Goal: Transaction & Acquisition: Obtain resource

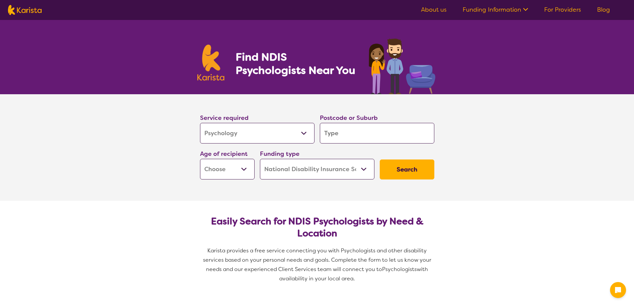
select select "Psychology"
select select "NDIS"
select select "Psychology"
select select "NDIS"
click at [338, 135] on input "search" at bounding box center [377, 133] width 115 height 21
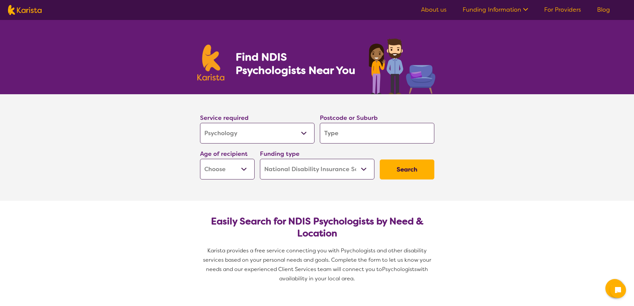
type input "3"
type input "32"
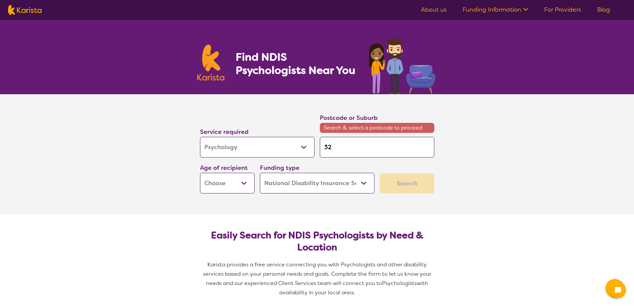
type input "321"
type input "3216"
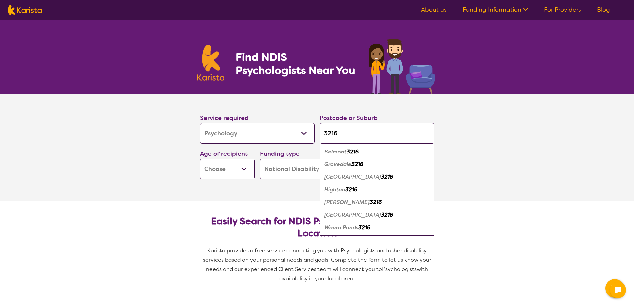
type input "3216"
click at [344, 190] on em "Highton" at bounding box center [335, 189] width 21 height 7
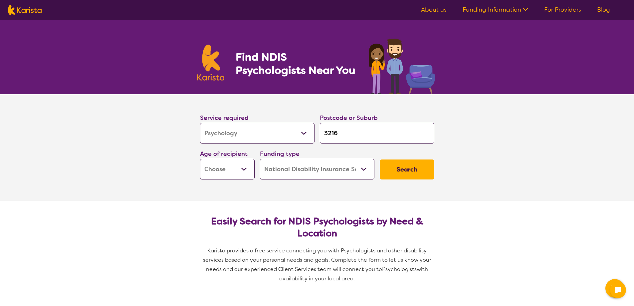
click at [247, 169] on select "Early Childhood - 0 to 9 Child - 10 to 11 Adolescent - 12 to 17 Adult - 18 to 6…" at bounding box center [227, 169] width 55 height 21
select select "AD"
click at [200, 159] on select "Early Childhood - 0 to 9 Child - 10 to 11 Adolescent - 12 to 17 Adult - 18 to 6…" at bounding box center [227, 169] width 55 height 21
select select "AD"
click at [392, 169] on button "Search" at bounding box center [407, 170] width 55 height 20
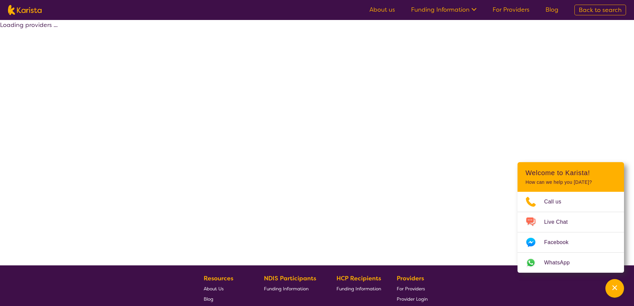
select select "by_score"
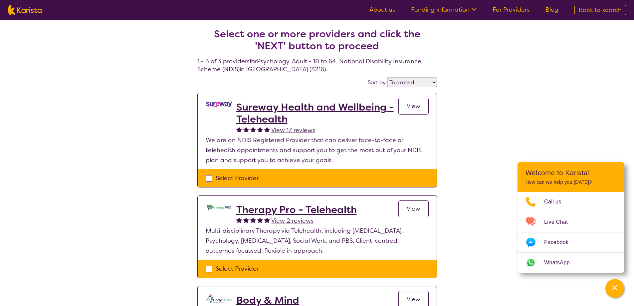
scroll to position [100, 0]
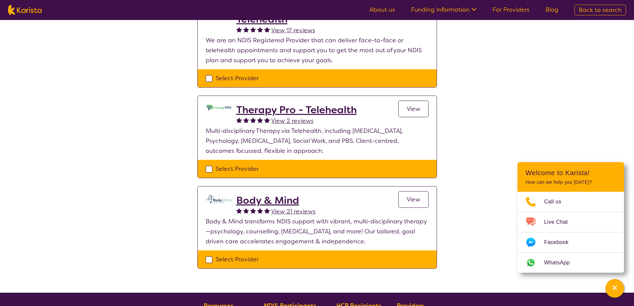
click at [420, 199] on span "View" at bounding box center [414, 199] width 14 height 8
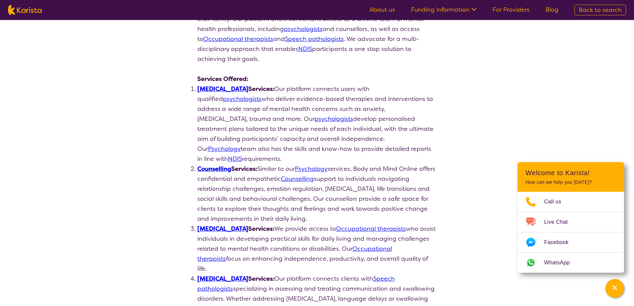
scroll to position [233, 0]
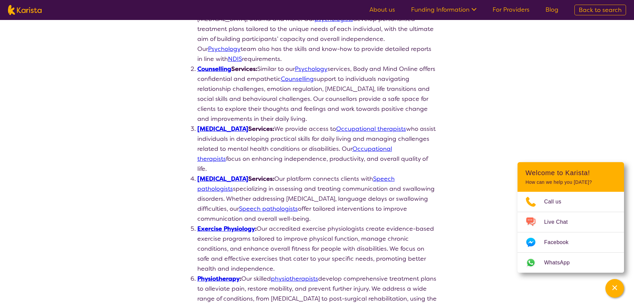
select select "by_score"
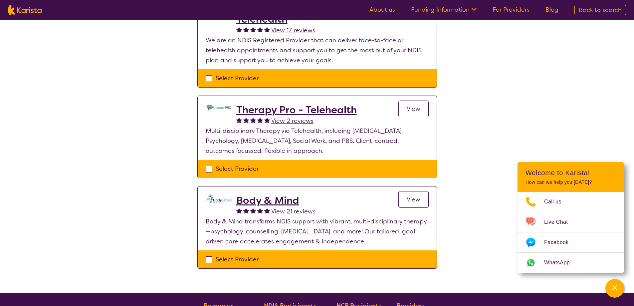
scroll to position [233, 0]
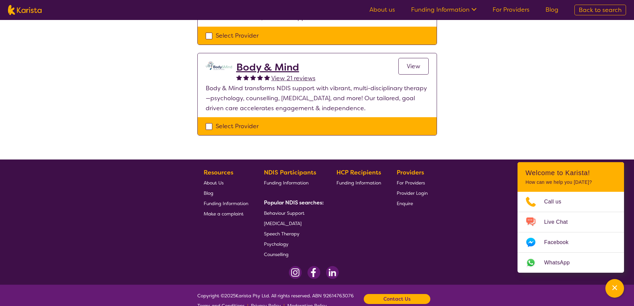
click at [207, 130] on div "Select Provider" at bounding box center [317, 126] width 223 height 10
checkbox input "true"
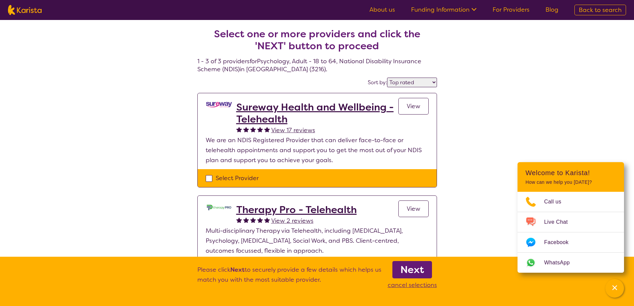
click at [411, 273] on b "Next" at bounding box center [413, 269] width 24 height 13
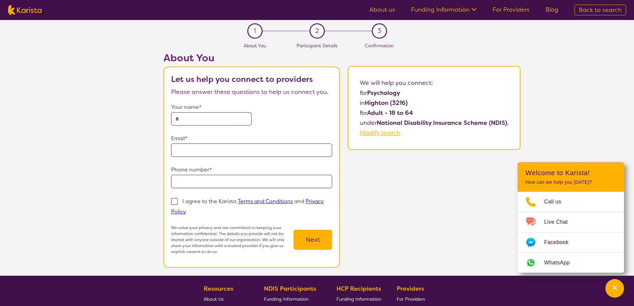
select select "by_score"
